Goal: Task Accomplishment & Management: Complete application form

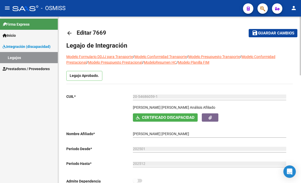
scroll to position [4, 0]
click at [22, 57] on link "Legajos" at bounding box center [29, 57] width 58 height 11
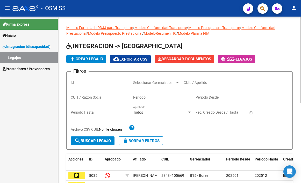
click at [205, 88] on div "CUIL / Apellido" at bounding box center [213, 83] width 59 height 15
click at [205, 83] on input "CUIL / Apellido" at bounding box center [213, 83] width 59 height 4
paste input "27515338964"
type input "27515338964"
click at [100, 141] on span "search Buscar Legajo" at bounding box center [92, 141] width 37 height 5
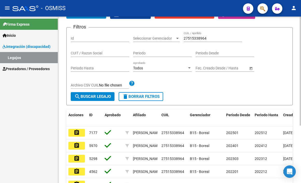
scroll to position [52, 0]
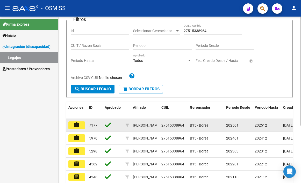
click at [88, 131] on datatable-body-cell "7177" at bounding box center [95, 125] width 16 height 13
click at [80, 126] on mat-icon "assignment" at bounding box center [77, 125] width 6 height 6
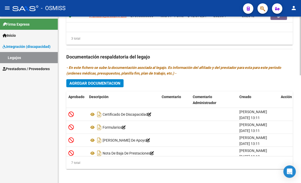
scroll to position [306, 0]
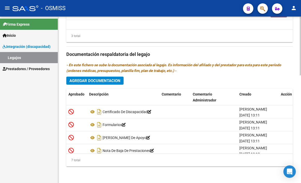
click at [92, 82] on span "Agregar Documentacion" at bounding box center [94, 80] width 51 height 5
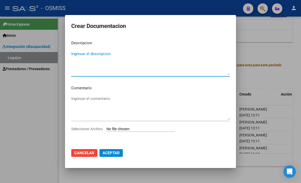
click at [121, 134] on div "Seleccionar Archivo" at bounding box center [150, 131] width 158 height 10
click at [122, 131] on input "Seleccionar Archivo" at bounding box center [140, 129] width 69 height 5
type input "C:\fakepath\RNP [PERSON_NAME].pdf"
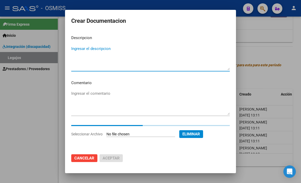
click at [80, 51] on textarea "Ingresar el descripcion" at bounding box center [150, 58] width 158 height 24
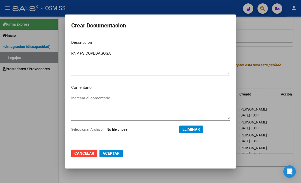
type textarea "RNP PSICOPEDAGOGA"
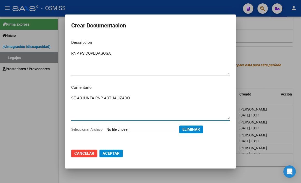
type textarea "SE ADJUNTA RNP ACTUALIZADO"
click at [103, 153] on span "Aceptar" at bounding box center [111, 153] width 17 height 5
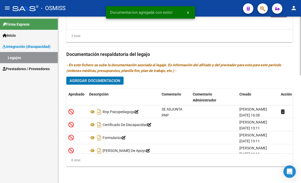
click at [108, 82] on span "Agregar Documentacion" at bounding box center [94, 80] width 51 height 5
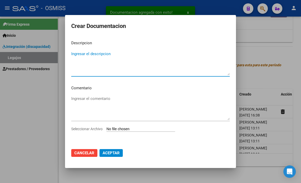
click at [128, 127] on input "Seleccionar Archivo" at bounding box center [140, 129] width 69 height 5
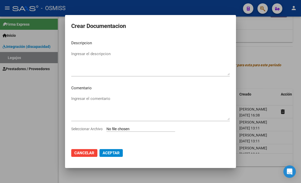
type input "C:\fakepath\POLIZA FONOAUDIOLOGIA.pdf"
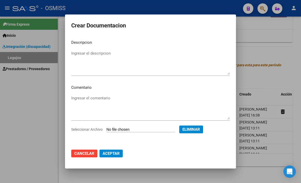
click at [87, 48] on mat-dialog-content "Descripcion Ingresar el descripcion Comentario Ingresar el comentario Seleccion…" at bounding box center [150, 90] width 171 height 109
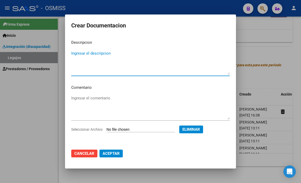
click at [87, 56] on textarea "Ingresar el descripcion" at bounding box center [150, 62] width 158 height 24
type textarea "POLIZA"
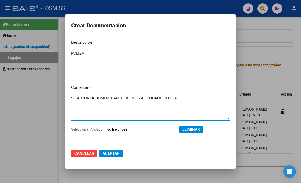
type textarea "SE ADJUNTA COMPROBANTE DE POLIZA FONOAUDIOLOGIA"
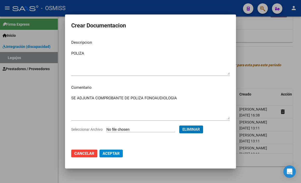
click at [109, 153] on span "Aceptar" at bounding box center [111, 153] width 17 height 5
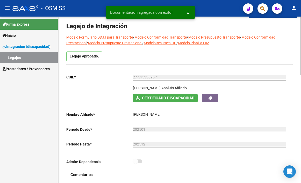
scroll to position [0, 0]
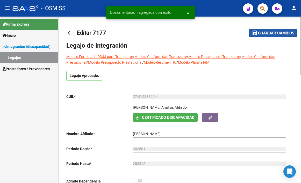
click at [269, 33] on span "Guardar cambios" at bounding box center [276, 33] width 36 height 5
click at [266, 33] on span "Guardar cambios" at bounding box center [276, 33] width 36 height 5
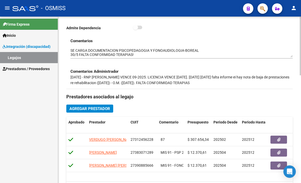
scroll to position [155, 0]
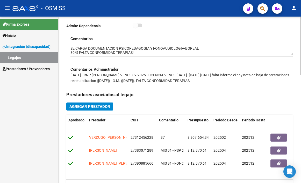
click at [68, 49] on div "Comentarios Comentarios Administrador [DATE] - RNP [PERSON_NAME] VENCE 09-2025.…" at bounding box center [179, 61] width 226 height 51
drag, startPoint x: 71, startPoint y: 47, endPoint x: 71, endPoint y: 49, distance: 2.6
click at [71, 47] on textarea at bounding box center [181, 51] width 222 height 10
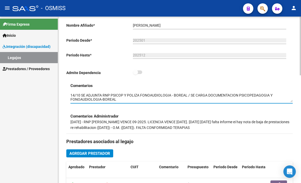
scroll to position [0, 0]
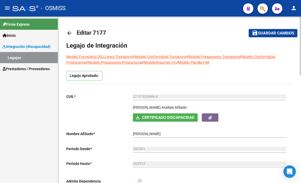
type textarea "14/10 SE ADJUNTA RNP PSICOP Y POLIZA FONOAUDIOLOGIA - BOREAL / SE CARGA DOCUMEN…"
click at [262, 33] on span "Guardar cambios" at bounding box center [276, 33] width 36 height 5
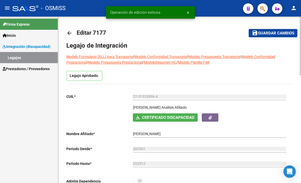
drag, startPoint x: 267, startPoint y: 38, endPoint x: 267, endPoint y: 34, distance: 4.4
click at [267, 38] on mat-toolbar-row "save Guardar cambios" at bounding box center [265, 33] width 63 height 17
click at [268, 31] on span "save Guardar cambios" at bounding box center [273, 33] width 42 height 5
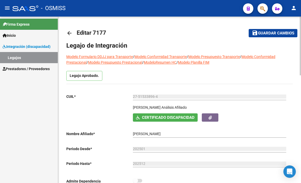
drag, startPoint x: 275, startPoint y: 34, endPoint x: 94, endPoint y: 50, distance: 181.4
click at [274, 34] on span "Guardar cambios" at bounding box center [276, 33] width 36 height 5
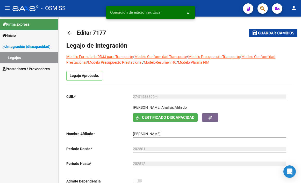
click at [27, 58] on link "Legajos" at bounding box center [29, 57] width 58 height 11
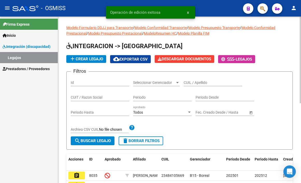
click at [196, 82] on input "CUIL / Apellido" at bounding box center [213, 83] width 59 height 4
paste input "23553865409"
type input "23553865409"
click at [111, 141] on span "search Buscar Legajo" at bounding box center [92, 141] width 37 height 5
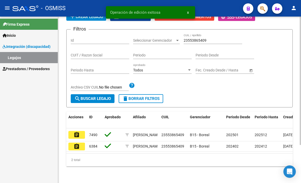
scroll to position [49, 0]
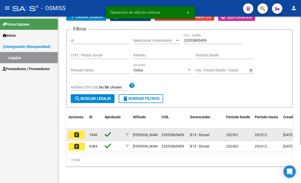
click at [78, 132] on mat-icon "assignment" at bounding box center [77, 135] width 6 height 6
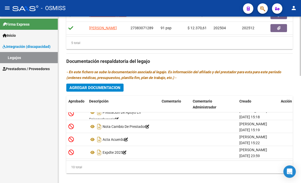
scroll to position [300, 0]
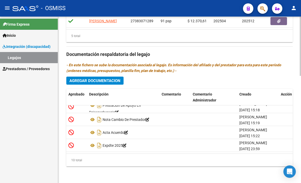
click at [103, 80] on span "Agregar Documentacion" at bounding box center [94, 80] width 51 height 5
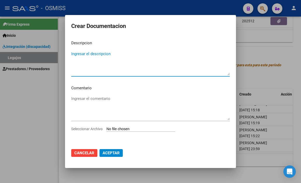
click at [117, 130] on input "Seleccionar Archivo" at bounding box center [140, 129] width 69 height 5
click at [127, 128] on input "Seleccionar Archivo" at bounding box center [140, 129] width 69 height 5
type input "C:\fakepath\RNP [PERSON_NAME].pdf"
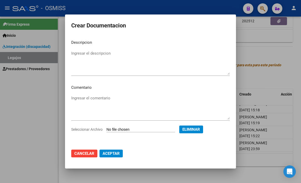
click at [88, 49] on mat-dialog-content "Descripcion Ingresar el descripcion Comentario Ingresar el comentario Seleccion…" at bounding box center [150, 90] width 171 height 109
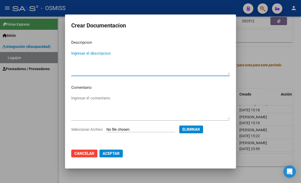
click at [88, 57] on textarea "Ingresar el descripcion" at bounding box center [150, 62] width 158 height 24
type textarea "RNP PSICOPEDAGOGA"
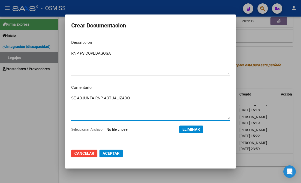
type textarea "SE ADJUNTA RNP ACTUALIZADO"
click at [104, 154] on span "Aceptar" at bounding box center [111, 153] width 17 height 5
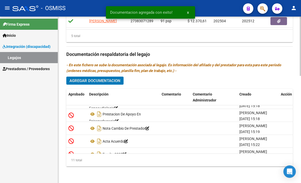
click at [102, 83] on span "Agregar Documentacion" at bounding box center [94, 80] width 51 height 5
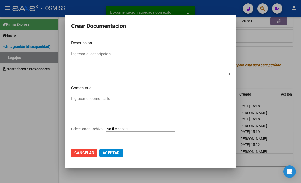
drag, startPoint x: 130, startPoint y: 134, endPoint x: 130, endPoint y: 131, distance: 3.1
click at [130, 133] on div "Seleccionar Archivo" at bounding box center [150, 131] width 158 height 10
click at [130, 131] on input "Seleccionar Archivo" at bounding box center [140, 129] width 69 height 5
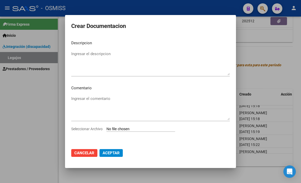
type input "C:\fakepath\POLIZA FONOAUDIOLOGIA.pdf"
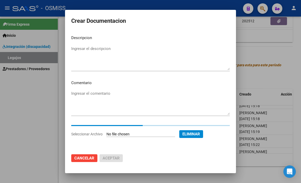
click at [97, 49] on textarea "Ingresar el descripcion" at bounding box center [150, 58] width 158 height 24
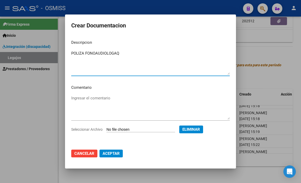
click at [118, 56] on textarea "POLIZA FONOAUDIOLOGAQ" at bounding box center [150, 62] width 158 height 24
click at [121, 55] on textarea "POLIZA FONOAUDIOLOGAQ" at bounding box center [150, 62] width 158 height 24
type textarea "POLIZA FONOAUDIOLOGA"
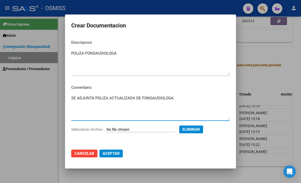
type textarea "SE ADJUNTA POLIZA ACTUALIZADA DE FONOAUDIOLOGA"
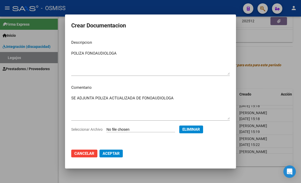
click at [108, 149] on mat-dialog-actions "Cancelar Aceptar" at bounding box center [150, 154] width 158 height 18
click at [108, 150] on button "Aceptar" at bounding box center [110, 154] width 23 height 8
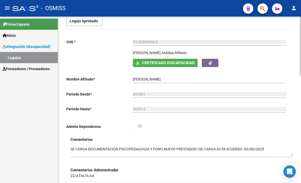
scroll to position [52, 0]
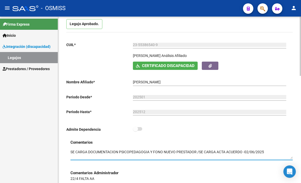
click at [71, 152] on textarea at bounding box center [181, 154] width 222 height 10
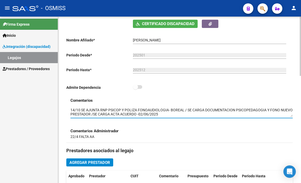
scroll to position [0, 0]
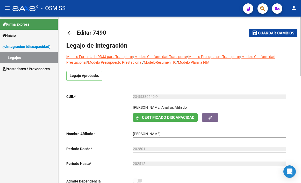
type textarea "14/10 SE AJUNTA RNP PSICOP Y POLIZA FONOAUDIOLOGIA- BOREAL / SE CARGA DOCUMENTA…"
click at [264, 30] on button "save Guardar cambios" at bounding box center [273, 33] width 49 height 8
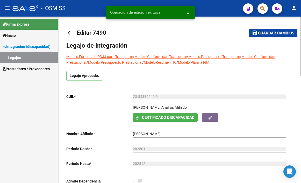
drag, startPoint x: 264, startPoint y: 30, endPoint x: 255, endPoint y: 39, distance: 12.5
click at [263, 30] on button "save Guardar cambios" at bounding box center [273, 33] width 49 height 8
click at [263, 38] on mat-toolbar-row "save Guardar cambios" at bounding box center [265, 33] width 63 height 17
click at [264, 35] on span "Guardar cambios" at bounding box center [276, 33] width 36 height 5
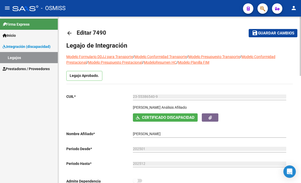
click at [279, 36] on button "save Guardar cambios" at bounding box center [273, 33] width 49 height 8
